Goal: Navigation & Orientation: Find specific page/section

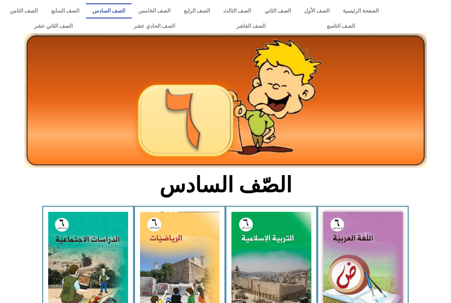
scroll to position [181, 0]
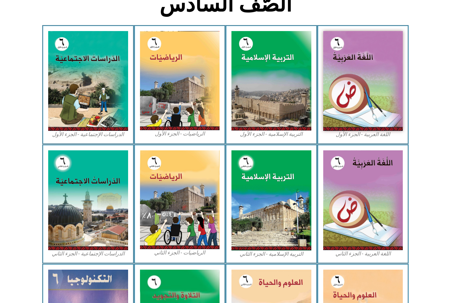
click at [348, 66] on img at bounding box center [363, 81] width 80 height 100
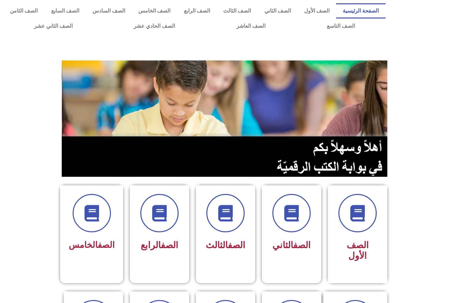
scroll to position [111, 0]
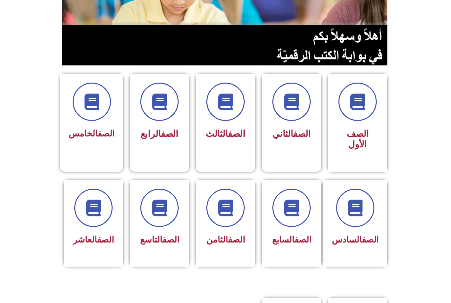
click at [92, 108] on icon at bounding box center [92, 101] width 17 height 17
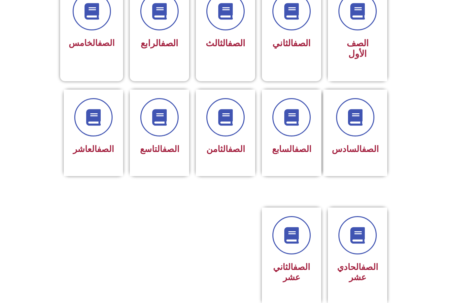
scroll to position [202, 0]
click at [363, 115] on icon at bounding box center [355, 117] width 17 height 17
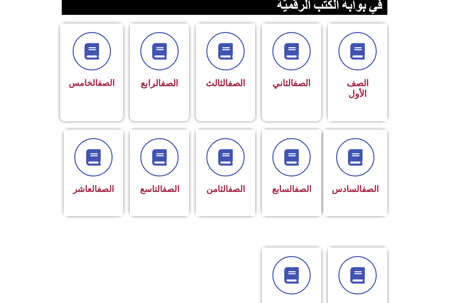
scroll to position [161, 0]
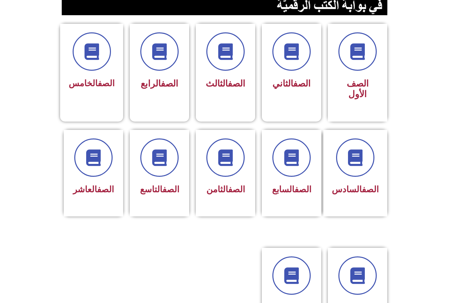
click at [93, 46] on icon at bounding box center [92, 51] width 17 height 17
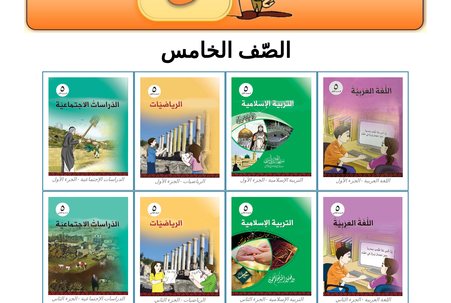
scroll to position [136, 0]
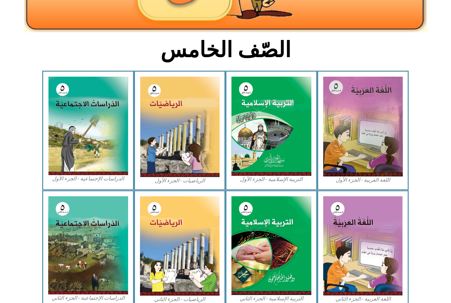
click at [354, 114] on img at bounding box center [363, 127] width 80 height 100
click at [377, 120] on img at bounding box center [363, 127] width 80 height 100
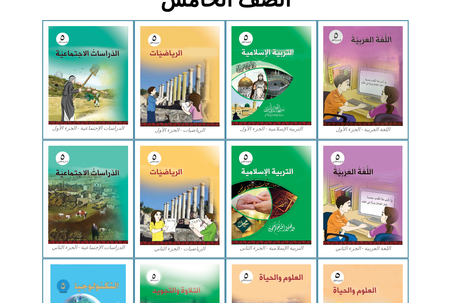
scroll to position [169, 0]
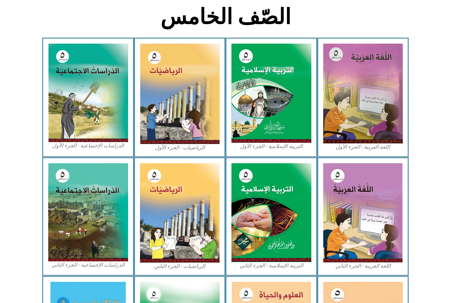
click at [363, 86] on img at bounding box center [363, 94] width 80 height 100
click at [364, 104] on img at bounding box center [363, 94] width 80 height 100
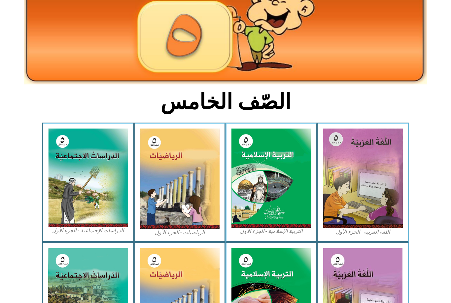
scroll to position [84, 0]
click at [364, 164] on img at bounding box center [363, 178] width 80 height 100
click at [373, 165] on img at bounding box center [363, 178] width 80 height 100
click at [297, 167] on img at bounding box center [271, 177] width 80 height 99
click at [359, 161] on img at bounding box center [363, 178] width 80 height 100
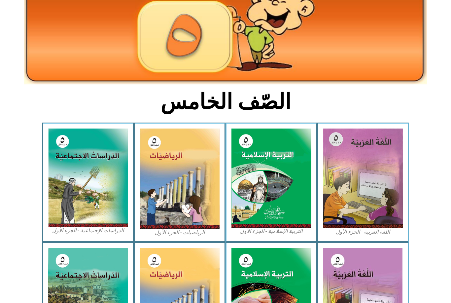
click at [374, 194] on img at bounding box center [363, 178] width 80 height 100
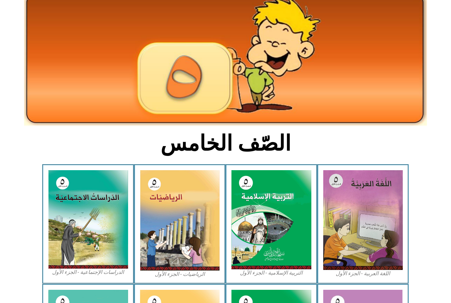
scroll to position [0, 0]
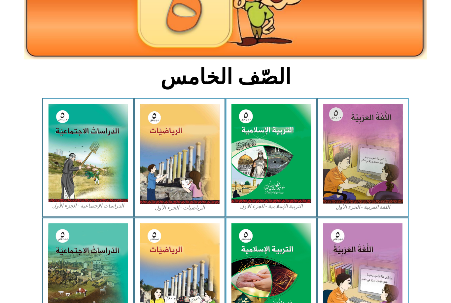
scroll to position [109, 0]
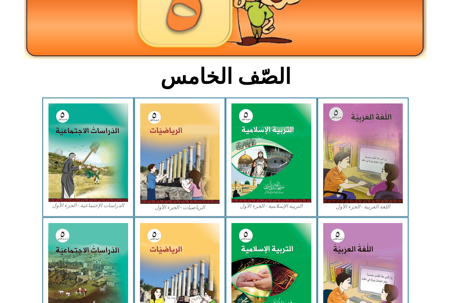
click at [375, 154] on img at bounding box center [363, 153] width 80 height 100
click at [378, 150] on img at bounding box center [363, 153] width 80 height 100
click at [372, 134] on img at bounding box center [363, 153] width 80 height 100
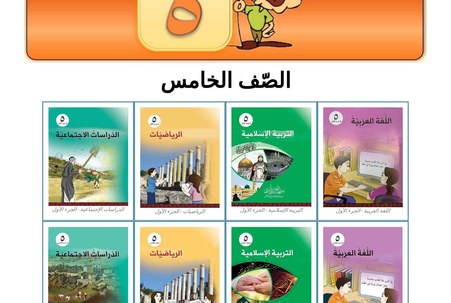
scroll to position [112, 0]
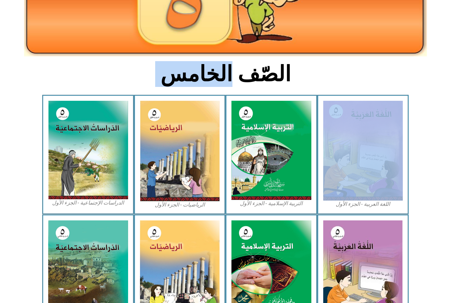
click at [364, 204] on figcaption "اللغة العربية - الجزء الأول​" at bounding box center [363, 203] width 80 height 7
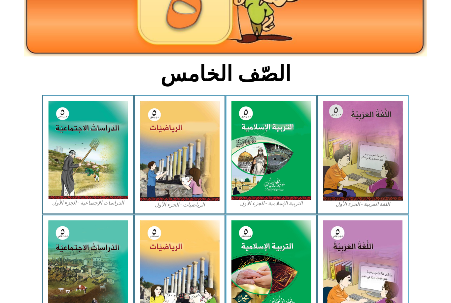
click at [364, 204] on figcaption "اللغة العربية - الجزء الأول​" at bounding box center [363, 203] width 80 height 7
click at [375, 175] on img at bounding box center [363, 151] width 80 height 100
click at [373, 240] on img at bounding box center [362, 269] width 79 height 99
click at [381, 174] on img at bounding box center [363, 151] width 80 height 100
click at [382, 172] on img at bounding box center [363, 151] width 80 height 100
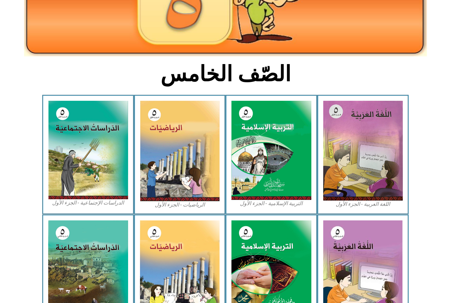
click at [381, 175] on img at bounding box center [363, 151] width 80 height 100
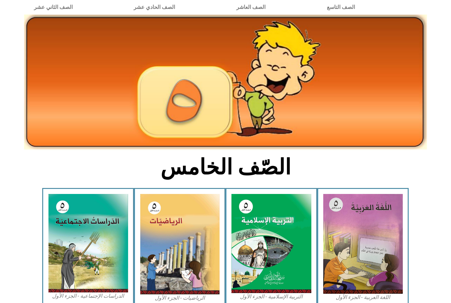
scroll to position [0, 0]
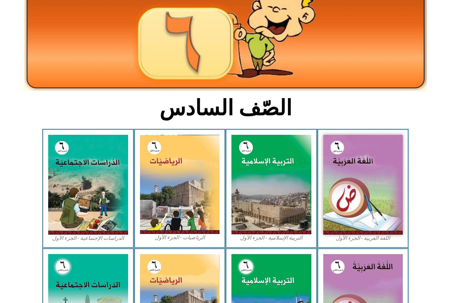
scroll to position [85, 0]
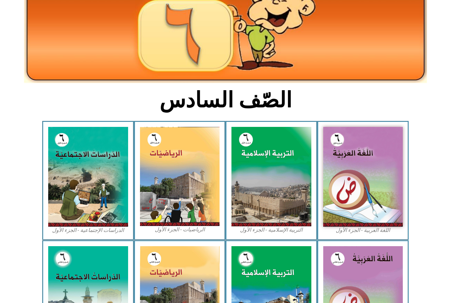
click at [360, 167] on img at bounding box center [363, 177] width 80 height 100
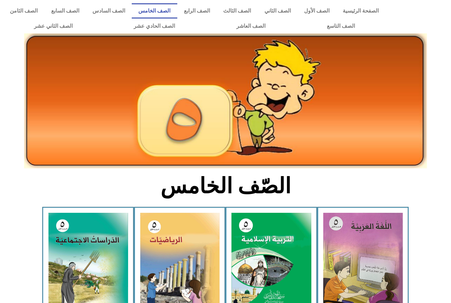
click at [358, 237] on img at bounding box center [363, 263] width 80 height 100
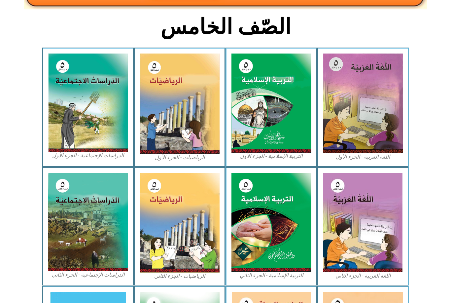
scroll to position [159, 0]
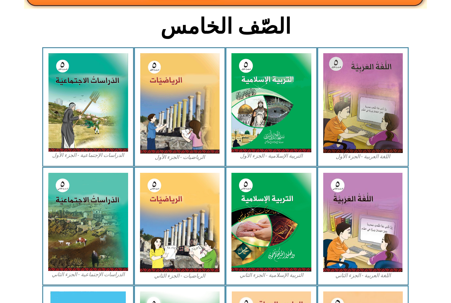
click at [372, 148] on img at bounding box center [363, 103] width 80 height 100
click at [385, 141] on img at bounding box center [363, 103] width 80 height 100
click at [396, 144] on img at bounding box center [363, 103] width 80 height 100
click at [381, 113] on img at bounding box center [363, 103] width 80 height 100
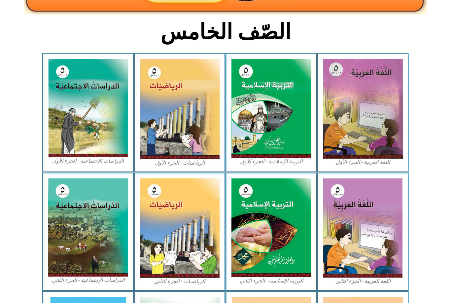
scroll to position [154, 0]
click at [397, 150] on img at bounding box center [363, 109] width 80 height 100
click at [368, 85] on img at bounding box center [363, 109] width 80 height 100
click at [382, 119] on img at bounding box center [363, 109] width 80 height 100
click at [382, 147] on img at bounding box center [363, 109] width 80 height 100
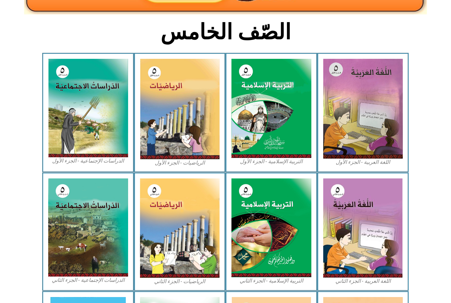
click at [289, 137] on img at bounding box center [271, 108] width 80 height 99
click at [288, 145] on img at bounding box center [271, 108] width 80 height 99
click at [377, 142] on img at bounding box center [363, 109] width 80 height 100
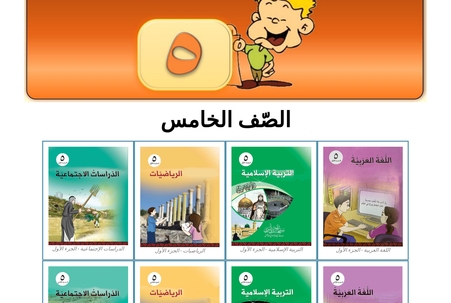
scroll to position [66, 0]
click at [360, 192] on img at bounding box center [363, 197] width 80 height 100
click at [379, 215] on img at bounding box center [363, 197] width 80 height 100
click at [380, 209] on img at bounding box center [363, 197] width 80 height 100
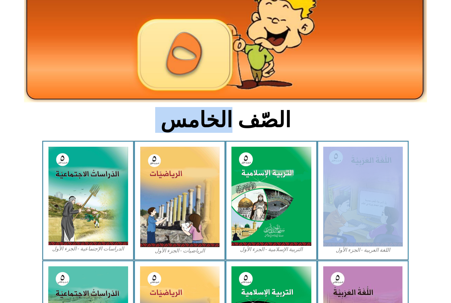
click at [417, 123] on section "الصّف الخامس" at bounding box center [225, 123] width 451 height 34
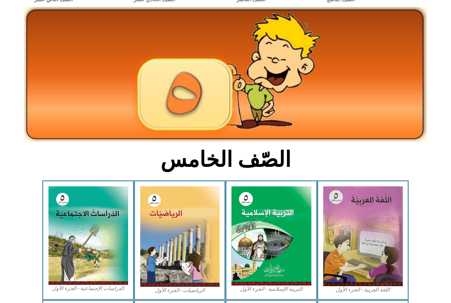
scroll to position [0, 0]
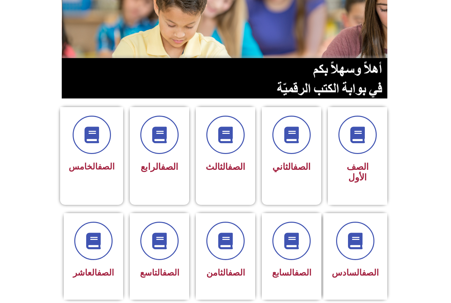
scroll to position [78, 0]
click at [92, 133] on icon at bounding box center [92, 134] width 17 height 17
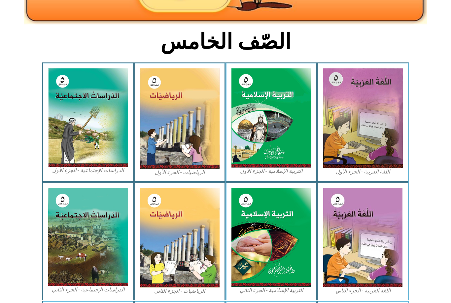
scroll to position [161, 0]
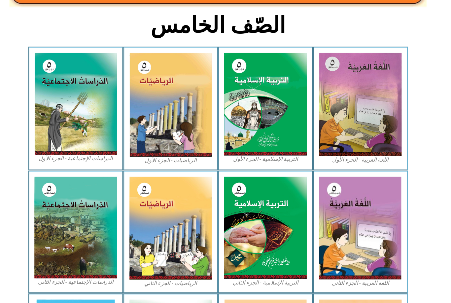
click at [352, 110] on img at bounding box center [363, 101] width 80 height 100
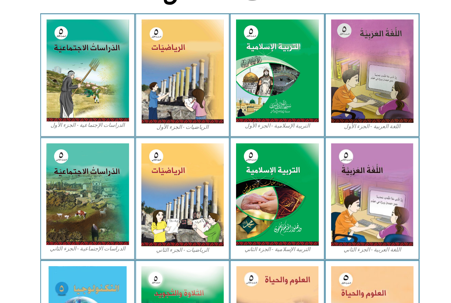
scroll to position [196, 0]
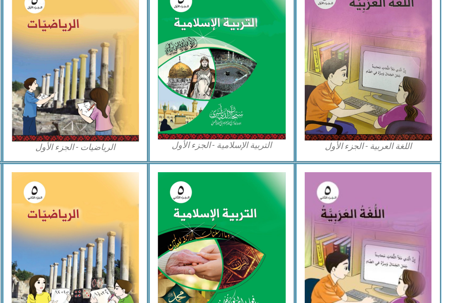
click at [323, 116] on figcaption "اللغة العربية - الجزء الأول​" at bounding box center [363, 119] width 80 height 7
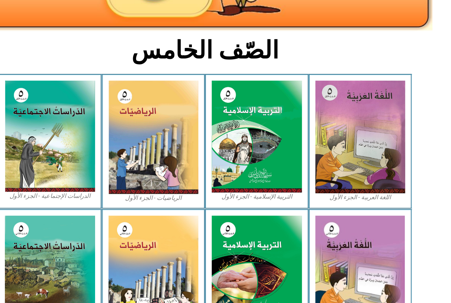
scroll to position [141, 0]
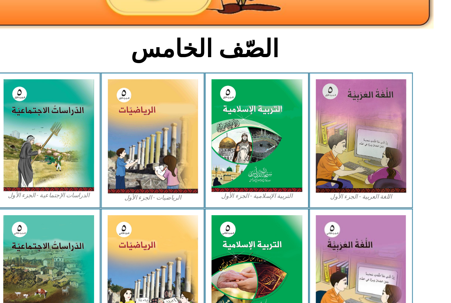
click at [328, 93] on img at bounding box center [363, 121] width 80 height 100
click at [327, 106] on img at bounding box center [363, 121] width 80 height 100
click at [336, 103] on img at bounding box center [363, 121] width 80 height 100
click at [333, 152] on img at bounding box center [363, 121] width 80 height 100
click at [323, 171] on img at bounding box center [363, 121] width 80 height 100
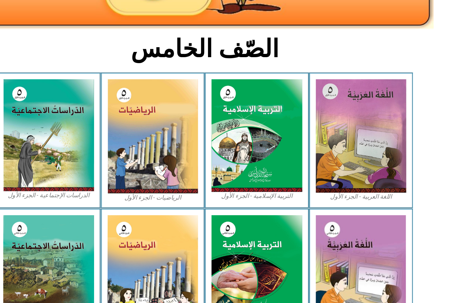
click at [328, 154] on img at bounding box center [363, 121] width 80 height 100
click at [339, 146] on img at bounding box center [363, 121] width 80 height 100
click at [336, 147] on img at bounding box center [363, 121] width 80 height 100
click at [331, 119] on img at bounding box center [363, 121] width 80 height 100
click at [324, 131] on img at bounding box center [363, 121] width 80 height 100
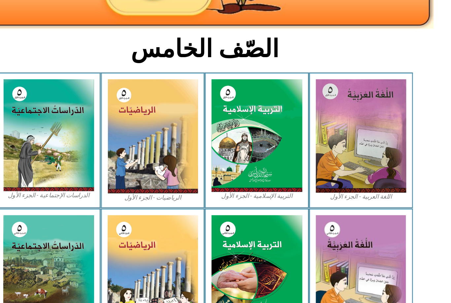
click at [323, 128] on img at bounding box center [363, 121] width 80 height 100
click at [323, 129] on img at bounding box center [363, 121] width 80 height 100
click at [254, 146] on img at bounding box center [271, 120] width 80 height 99
click at [252, 149] on img at bounding box center [271, 120] width 80 height 99
click at [149, 153] on img at bounding box center [180, 121] width 80 height 100
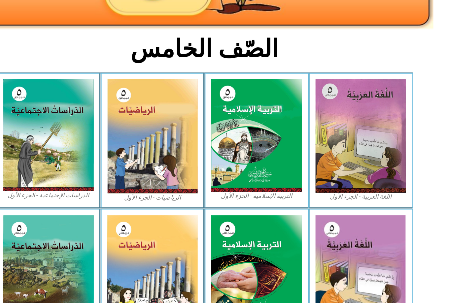
click at [48, 208] on img at bounding box center [88, 240] width 80 height 98
click at [140, 219] on img at bounding box center [180, 240] width 80 height 99
click at [231, 192] on img at bounding box center [271, 240] width 80 height 99
click at [323, 221] on img at bounding box center [362, 240] width 79 height 99
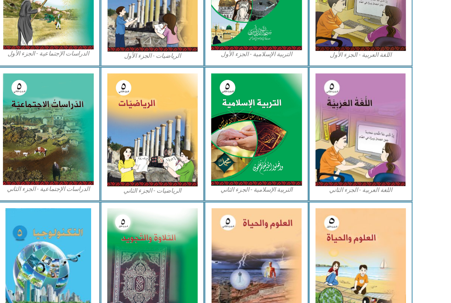
scroll to position [261, 0]
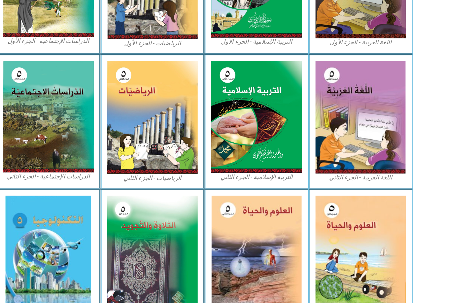
click at [323, 201] on img at bounding box center [363, 239] width 80 height 98
click at [255, 203] on img at bounding box center [271, 239] width 79 height 99
click at [149, 233] on img at bounding box center [180, 239] width 80 height 98
click at [63, 241] on img at bounding box center [88, 239] width 76 height 99
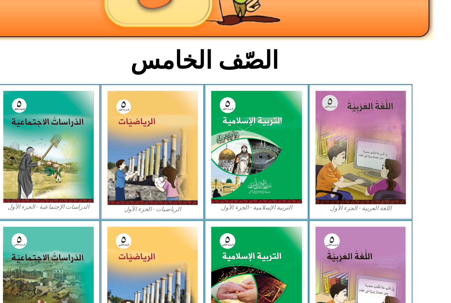
scroll to position [133, 0]
click at [329, 119] on img at bounding box center [363, 130] width 80 height 100
click at [332, 129] on img at bounding box center [363, 130] width 80 height 100
click at [329, 133] on img at bounding box center [363, 130] width 80 height 100
click at [328, 133] on img at bounding box center [363, 130] width 80 height 100
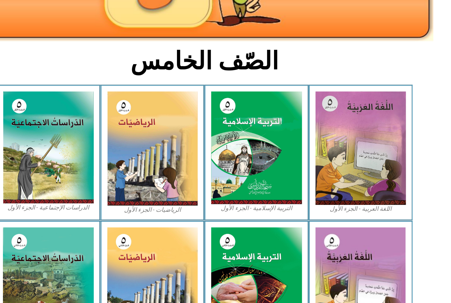
scroll to position [132, 0]
